Goal: Transaction & Acquisition: Book appointment/travel/reservation

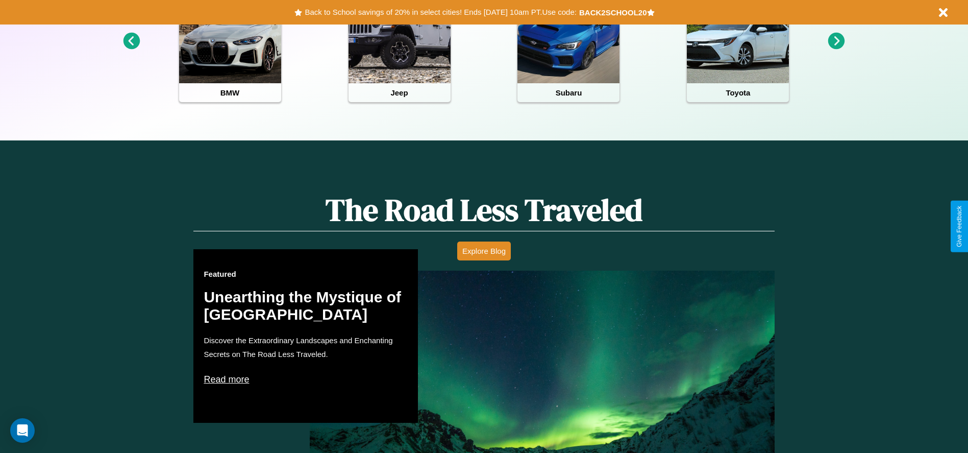
scroll to position [455, 0]
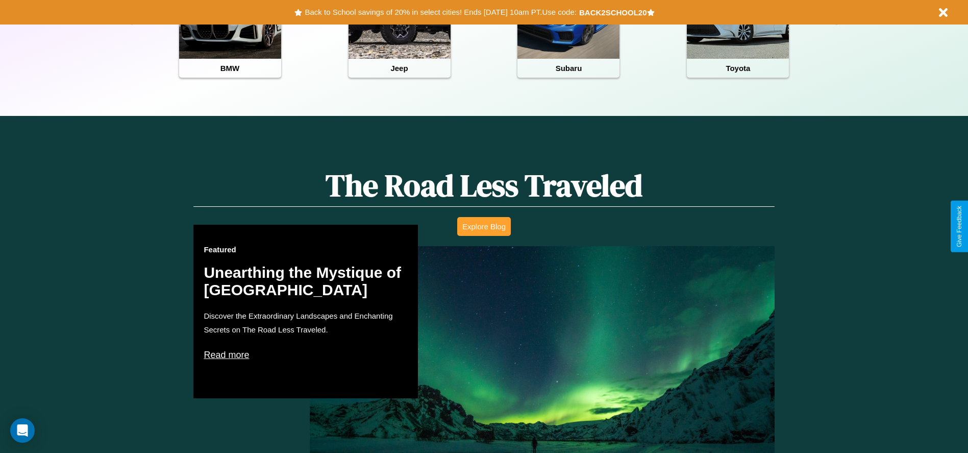
click at [484, 226] on button "Explore Blog" at bounding box center [484, 226] width 54 height 19
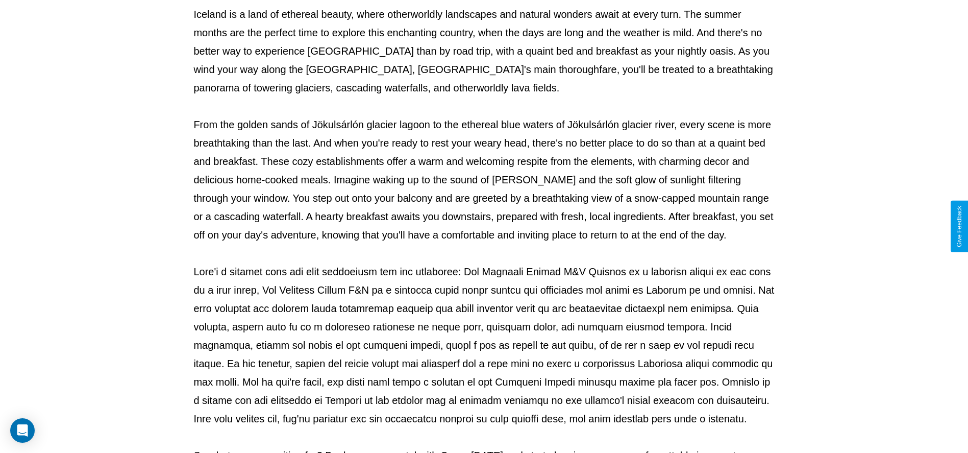
scroll to position [338, 0]
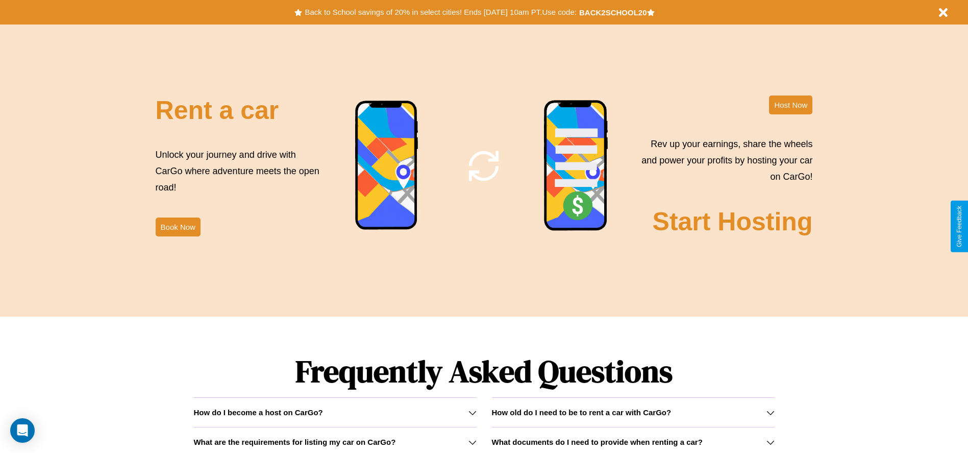
scroll to position [1235, 0]
click at [178, 226] on button "Book Now" at bounding box center [178, 226] width 45 height 19
